Goal: Information Seeking & Learning: Find specific fact

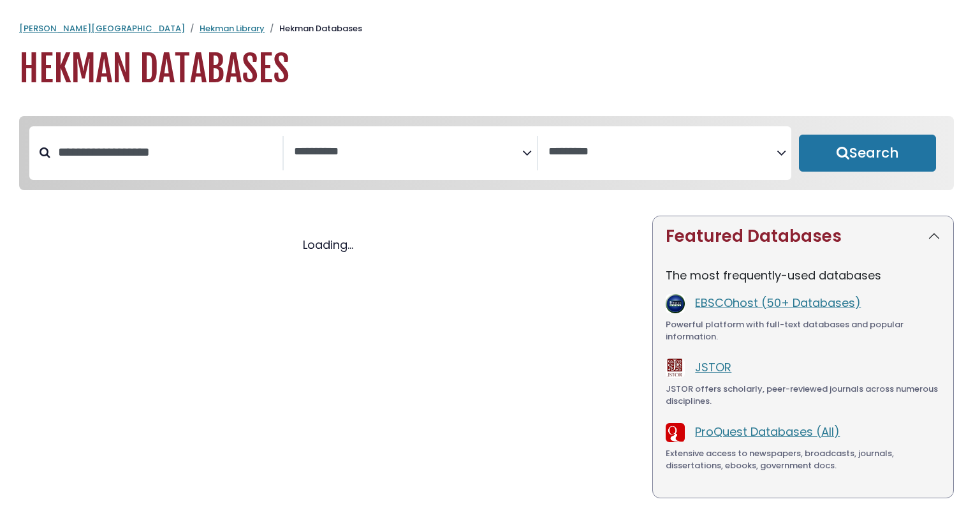
select select "Database Subject Filter"
select select "Database Vendors Filter"
select select "Database Subject Filter"
select select "Database Vendors Filter"
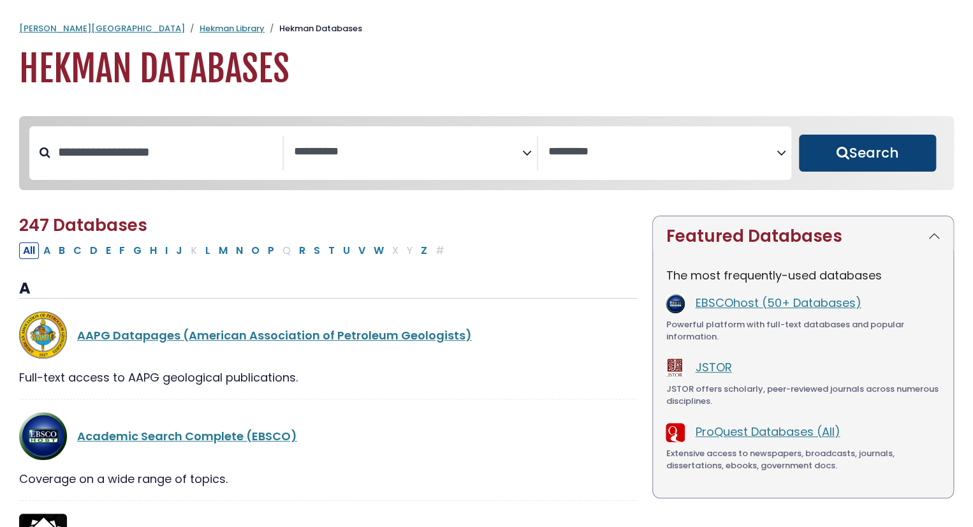
click at [816, 142] on button "Search" at bounding box center [867, 153] width 137 height 37
select select "Database Subject Filter"
select select "Database Vendors Filter"
click at [825, 149] on button "Search" at bounding box center [867, 153] width 137 height 37
select select "Database Subject Filter"
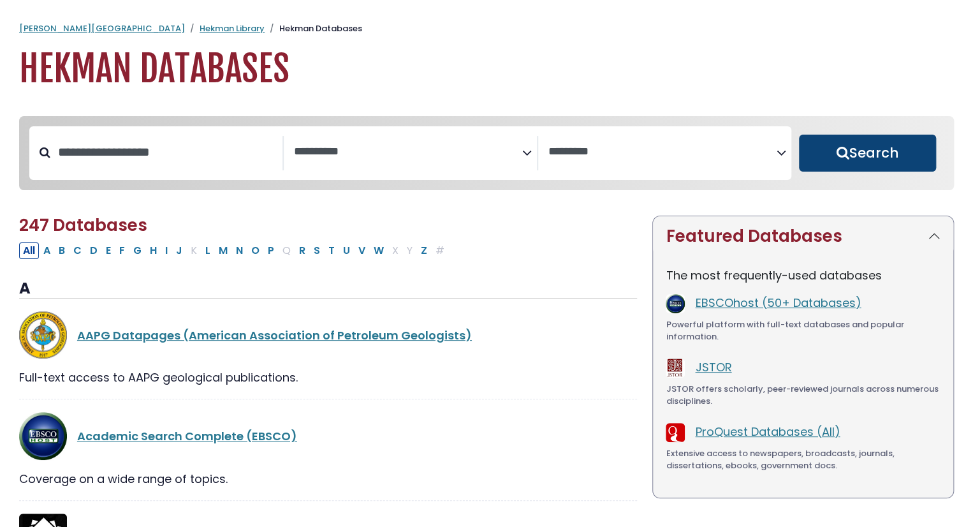
select select "Database Vendors Filter"
click at [167, 169] on div "Search filters" at bounding box center [166, 152] width 232 height 33
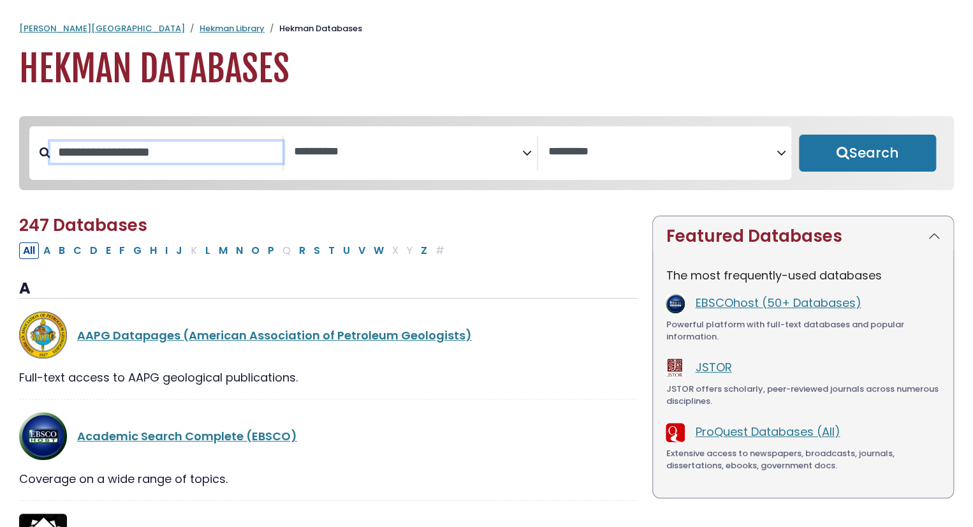
click at [181, 146] on input "Search database by title or keyword" at bounding box center [166, 152] width 232 height 21
paste input "**********"
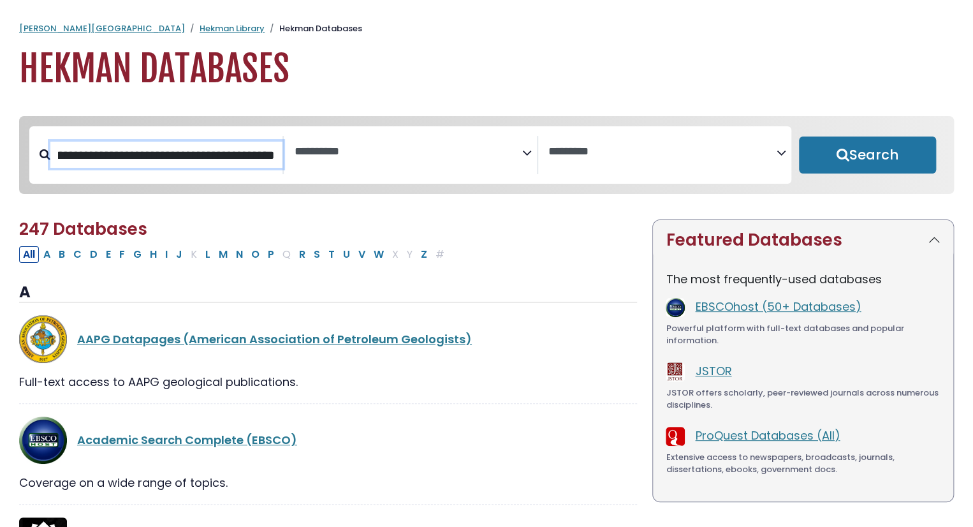
type input "**********"
click at [799, 136] on button "Search" at bounding box center [867, 154] width 137 height 37
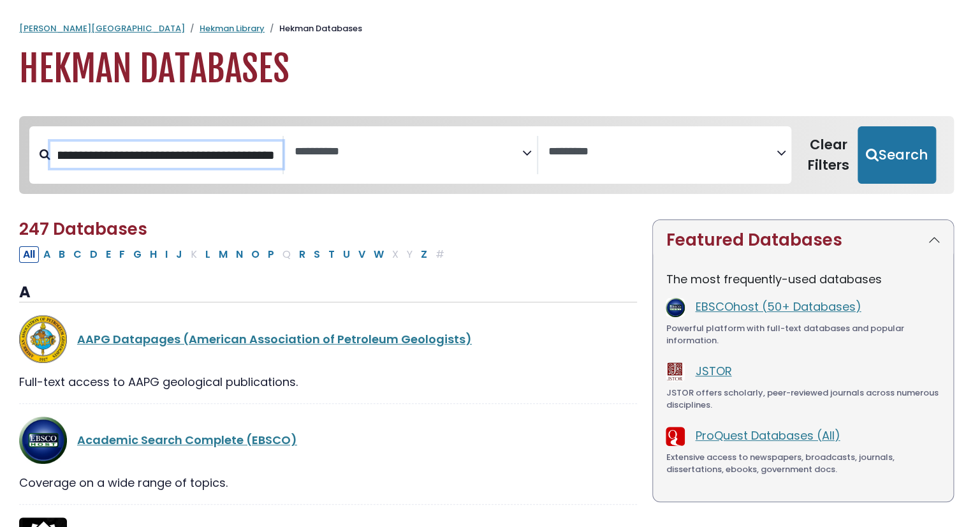
select select "Database Subject Filter"
select select "Database Vendors Filter"
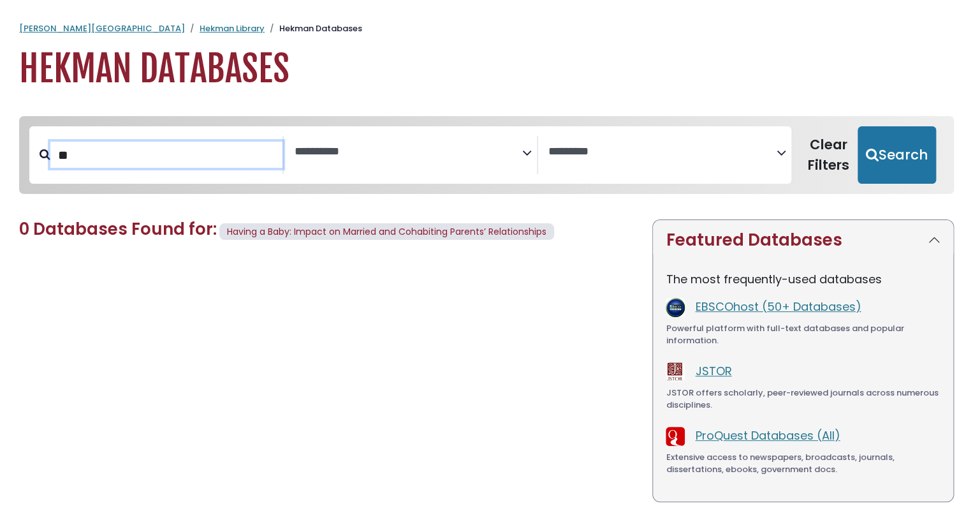
type input "*"
click at [227, 166] on input "Search database by title or keyword" at bounding box center [166, 155] width 232 height 27
paste input "**********"
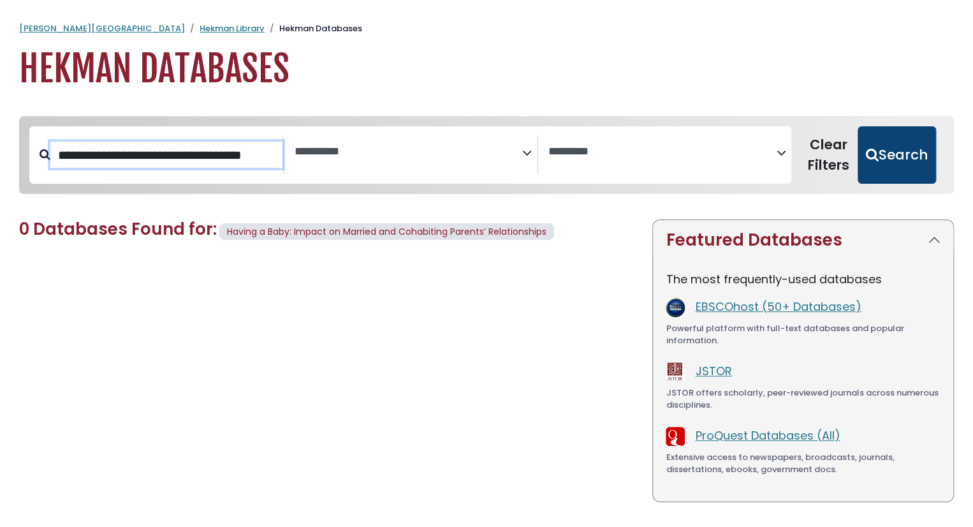
type input "**********"
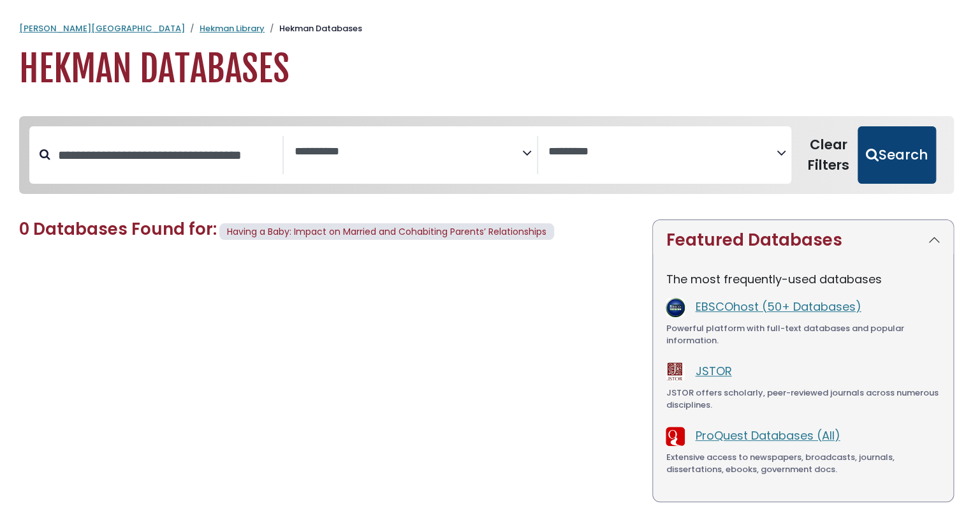
click at [918, 176] on button "Search" at bounding box center [897, 154] width 78 height 57
select select "Database Subject Filter"
select select "Database Vendors Filter"
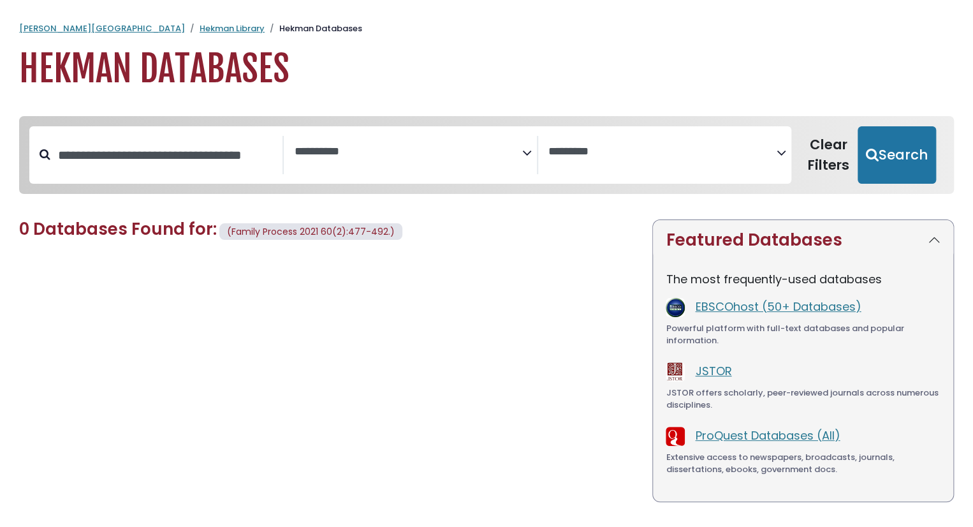
click at [858, 126] on button "Search" at bounding box center [897, 154] width 78 height 57
select select "Database Subject Filter"
select select "Database Vendors Filter"
click at [858, 126] on button "Search" at bounding box center [897, 154] width 78 height 57
select select "Database Subject Filter"
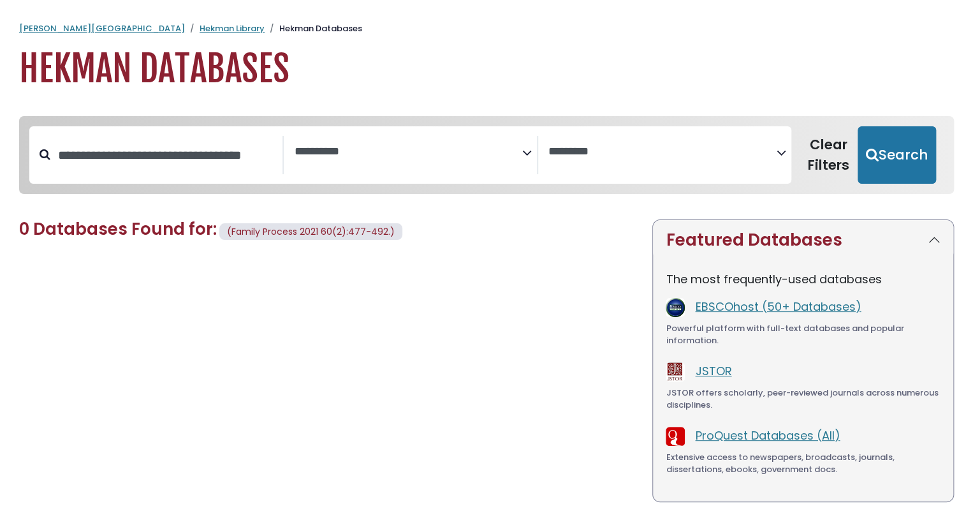
select select "Database Vendors Filter"
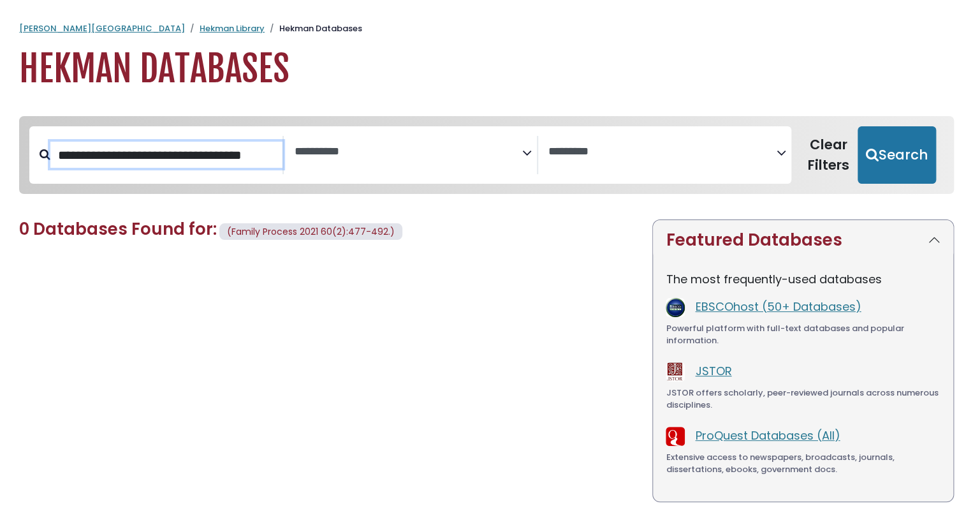
click at [184, 164] on input "**********" at bounding box center [166, 155] width 232 height 27
click at [184, 163] on input "**********" at bounding box center [166, 155] width 232 height 27
type input "*"
type input "**********"
select select "Database Subject Filter"
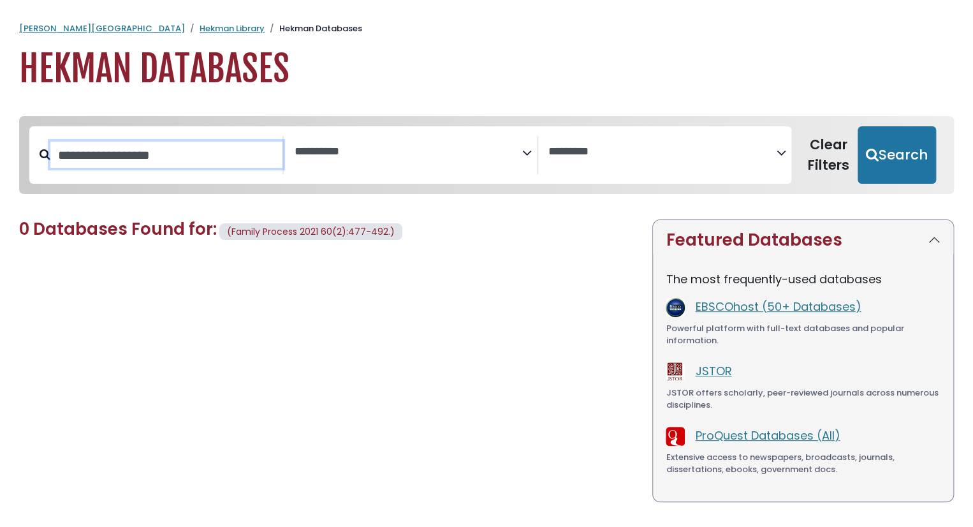
select select "Database Vendors Filter"
select select "Database Subject Filter"
select select "Database Vendors Filter"
type input "**********"
select select "Database Subject Filter"
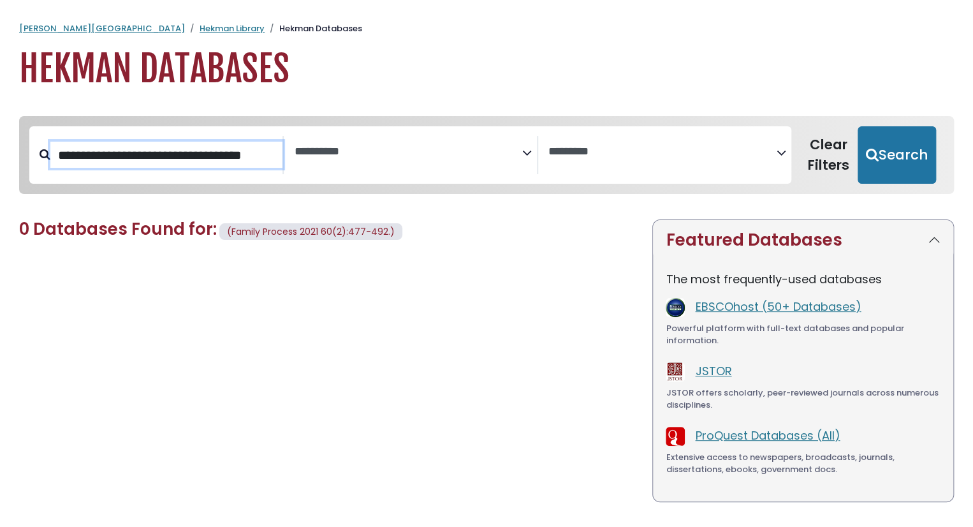
select select "Database Vendors Filter"
select select "Database Subject Filter"
select select "Database Vendors Filter"
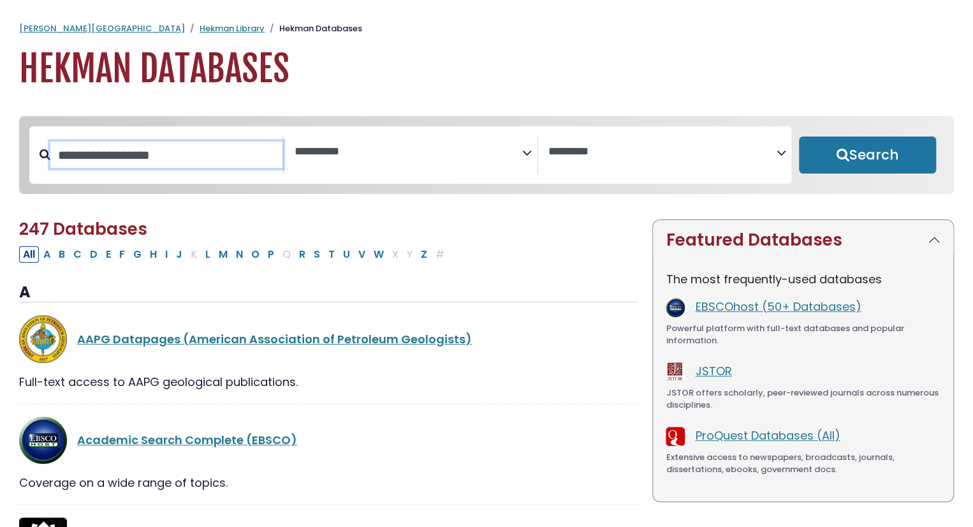
select select "Database Subject Filter"
select select "Database Vendors Filter"
select select "Database Subject Filter"
select select "Database Vendors Filter"
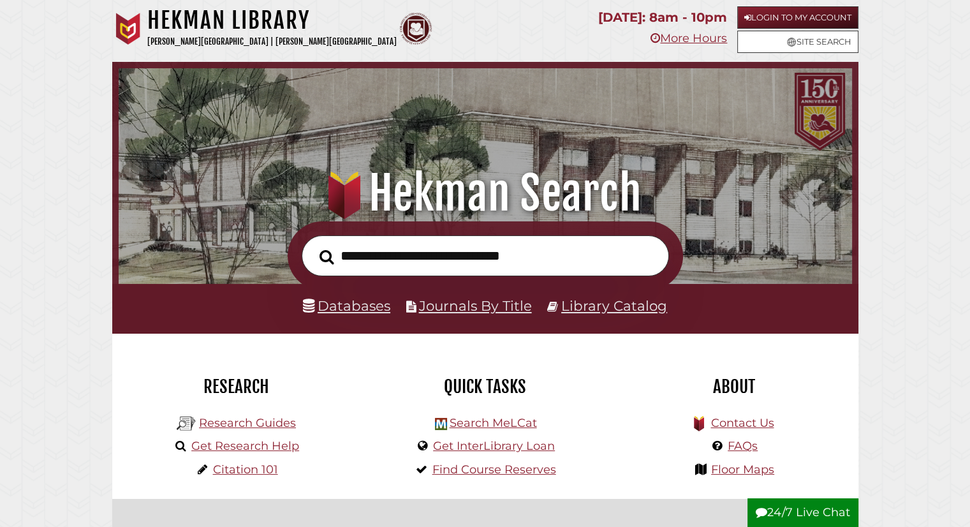
scroll to position [242, 727]
type input "**********"
click at [313, 245] on button "Search" at bounding box center [326, 256] width 27 height 22
